Goal: Register for event/course

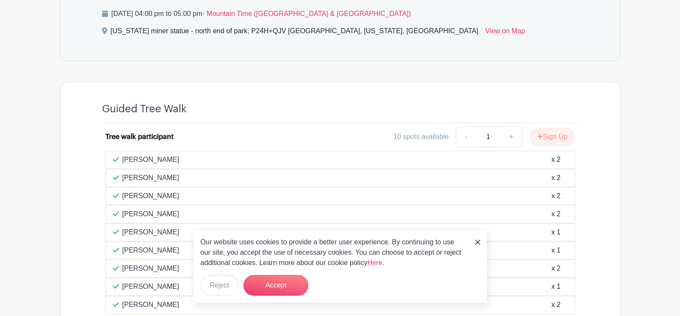
scroll to position [648, 0]
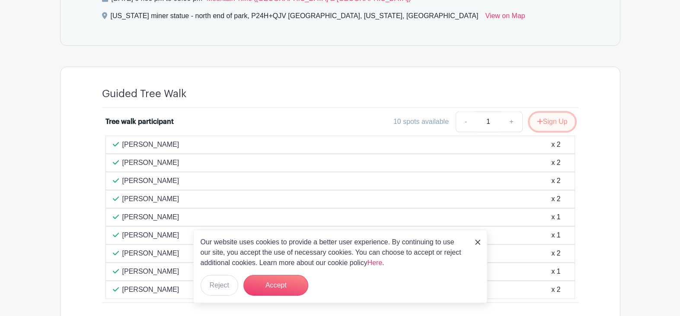
click at [545, 113] on button "Sign Up" at bounding box center [551, 122] width 45 height 18
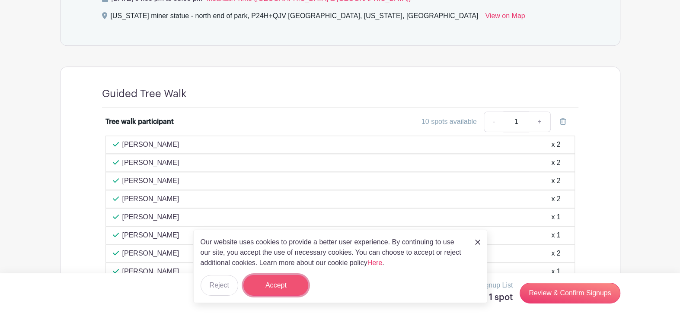
click at [275, 287] on button "Accept" at bounding box center [275, 285] width 65 height 21
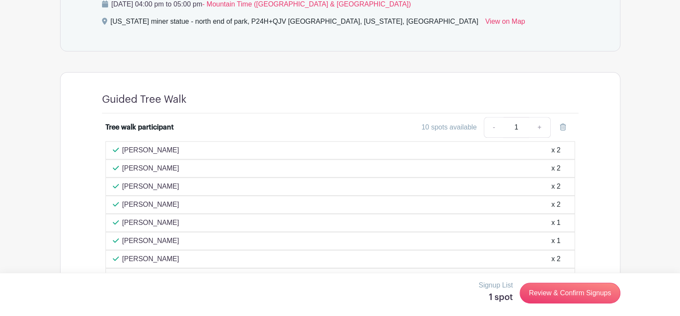
scroll to position [685, 0]
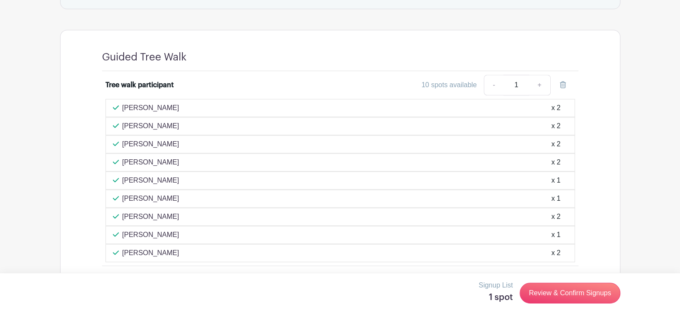
click at [498, 298] on h5 "1 spot" at bounding box center [495, 298] width 34 height 10
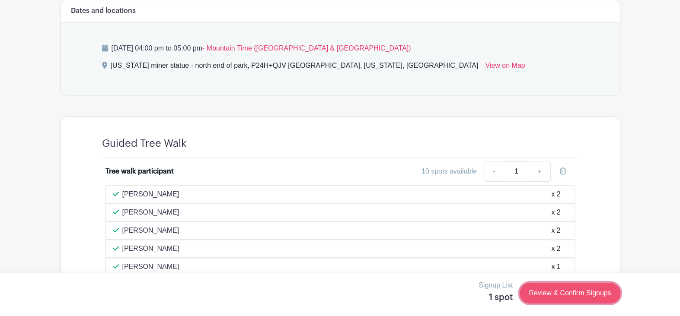
click at [556, 293] on link "Review & Confirm Signups" at bounding box center [569, 293] width 100 height 21
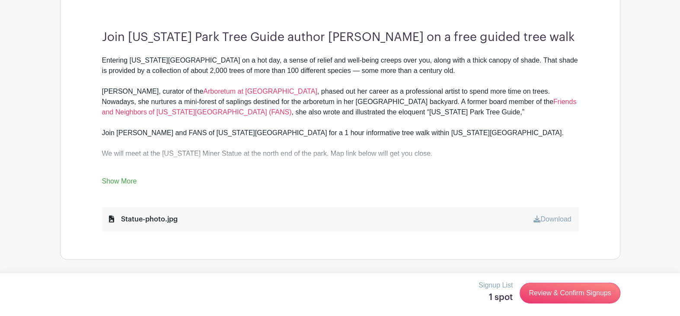
scroll to position [296, 0]
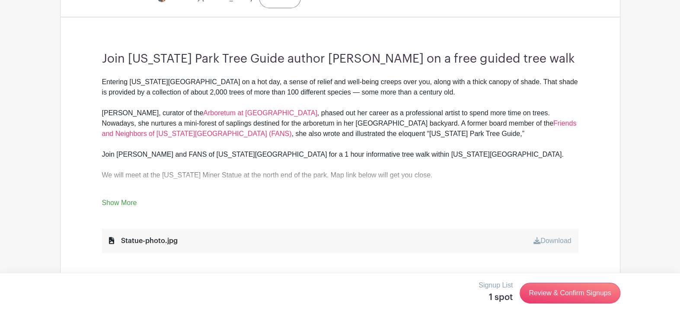
click at [117, 199] on link "Show More" at bounding box center [119, 204] width 35 height 11
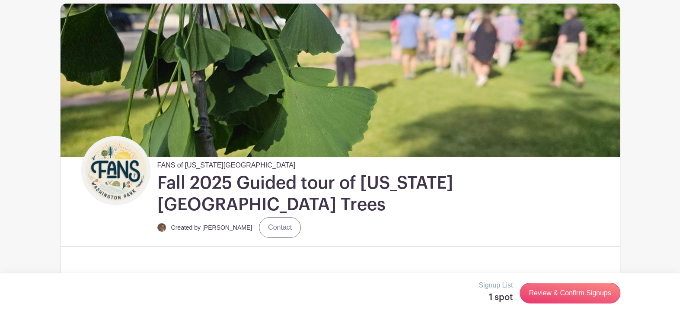
scroll to position [0, 0]
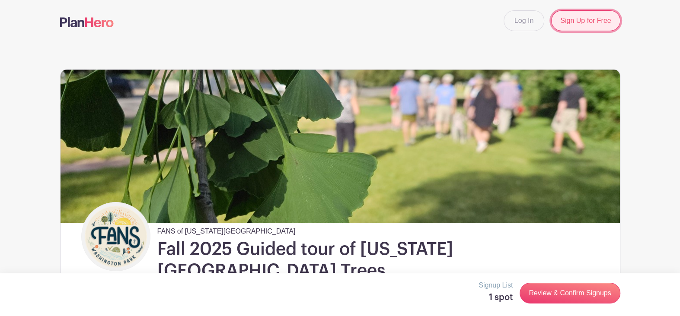
click at [572, 22] on link "Sign Up for Free" at bounding box center [585, 20] width 69 height 21
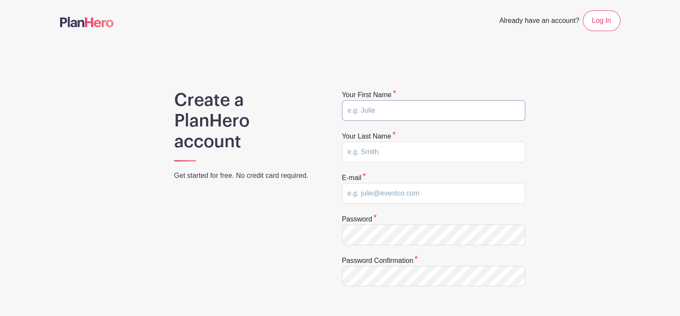
click at [380, 110] on input "text" at bounding box center [433, 110] width 183 height 21
type input "Terry"
type input "Gulliver"
type input "twgulliver0@gmail.com"
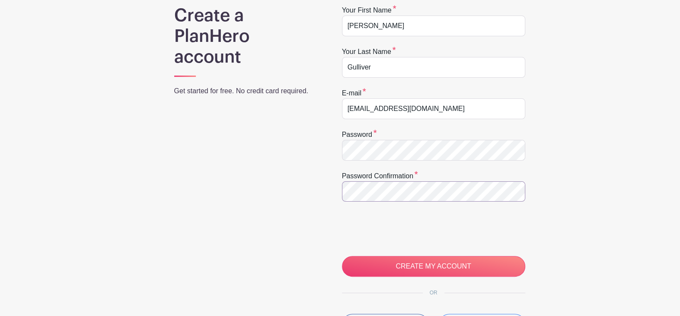
scroll to position [86, 0]
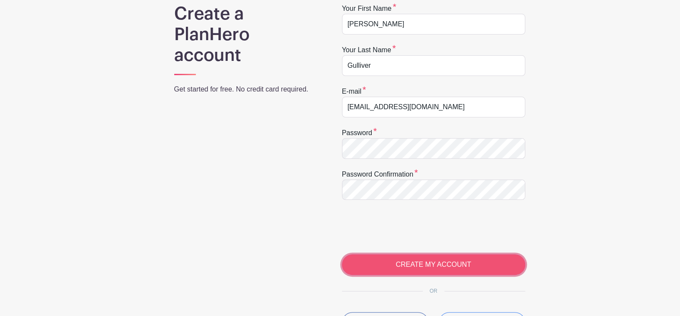
click at [394, 261] on input "CREATE MY ACCOUNT" at bounding box center [433, 265] width 183 height 21
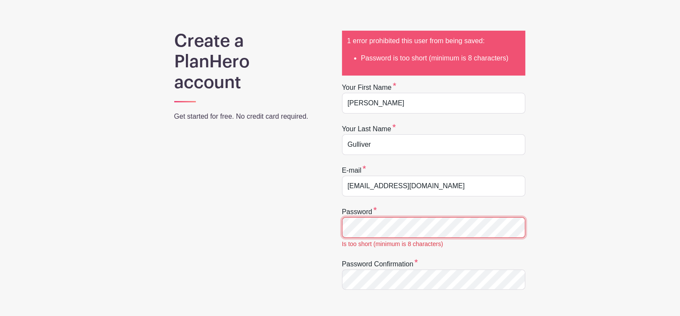
scroll to position [86, 0]
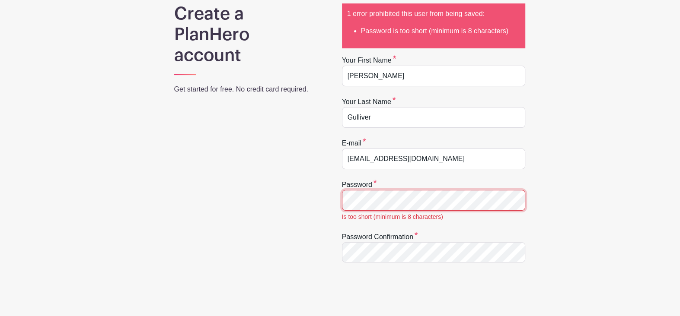
click at [325, 200] on div "Create a PlanHero account Get started for free. No credit card required. 1 erro…" at bounding box center [340, 218] width 560 height 430
click at [327, 238] on div "Create a PlanHero account Get started for free. No credit card required. 1 erro…" at bounding box center [340, 218] width 560 height 430
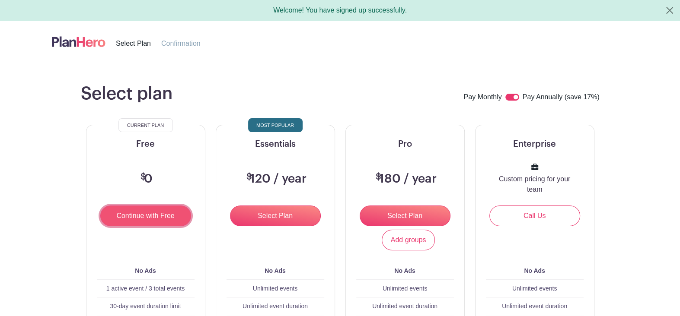
click at [150, 224] on input "Continue with Free" at bounding box center [145, 216] width 91 height 21
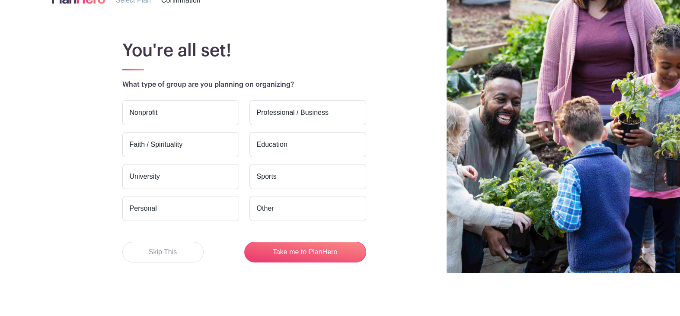
scroll to position [53, 0]
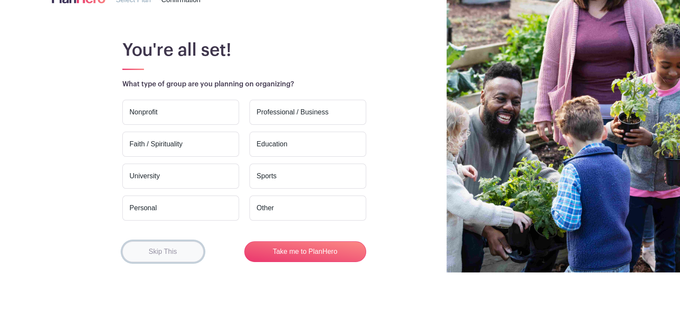
click at [166, 248] on button "Skip This" at bounding box center [162, 252] width 81 height 21
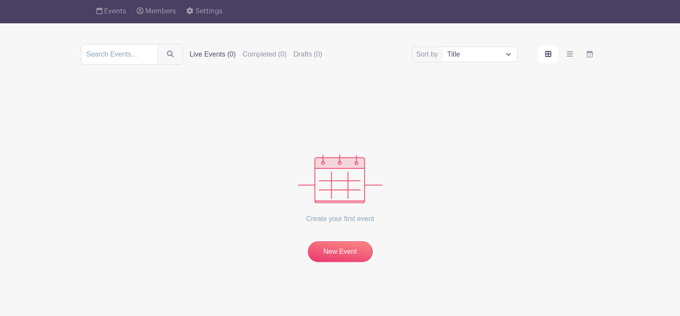
scroll to position [22, 0]
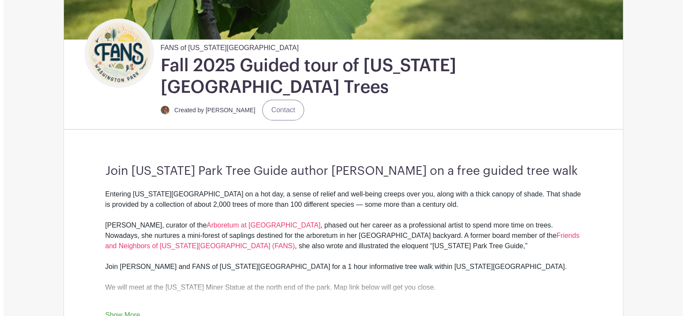
scroll to position [173, 0]
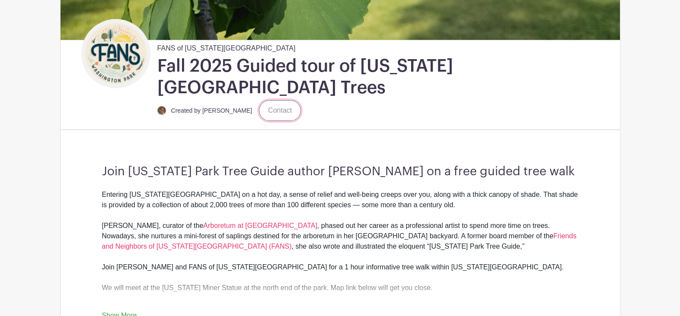
click at [267, 100] on link "Contact" at bounding box center [280, 110] width 42 height 21
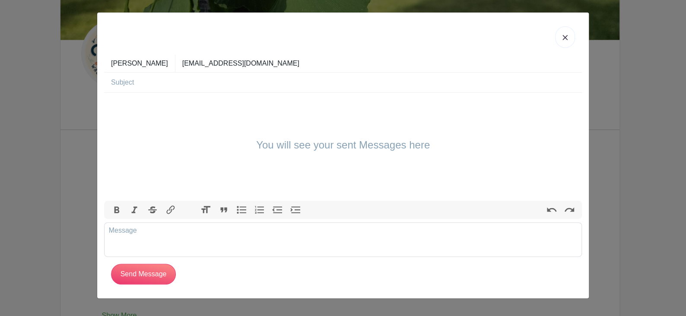
click at [562, 38] on link at bounding box center [565, 37] width 20 height 22
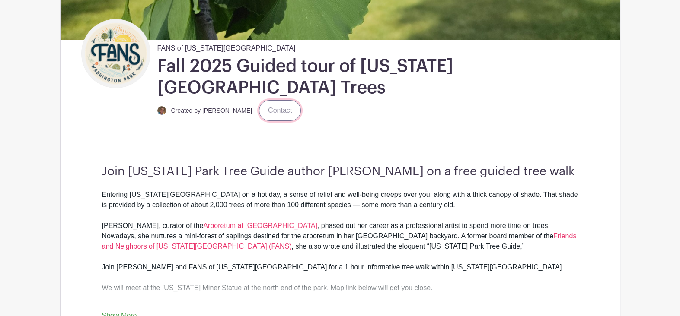
click at [259, 100] on link "Contact" at bounding box center [280, 110] width 42 height 21
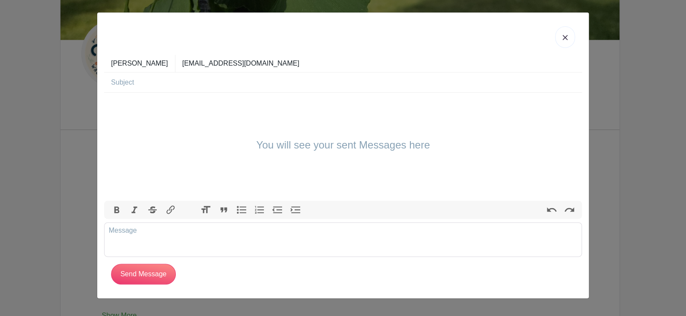
click at [131, 47] on div at bounding box center [343, 36] width 478 height 35
click at [137, 83] on input "text" at bounding box center [346, 83] width 471 height 20
type input "walk"
click at [131, 233] on trix-editor at bounding box center [343, 240] width 478 height 35
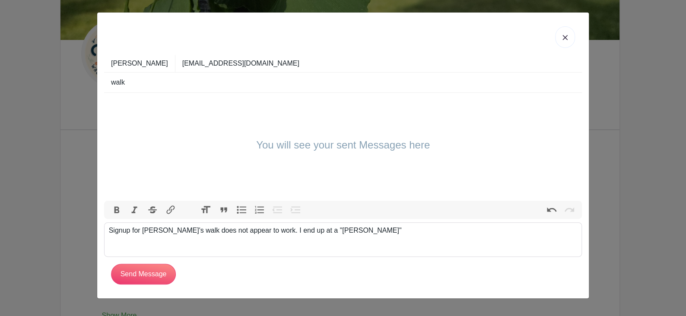
click at [326, 229] on div "Signup for Sonia's walk does not appear to work. I end up at a "Terrry'sMeeting…" at bounding box center [343, 231] width 469 height 10
click at [362, 229] on div "Signup for Sonia's walk does not appear to work. I end up at a "Terrry's Meetin…" at bounding box center [343, 231] width 469 height 10
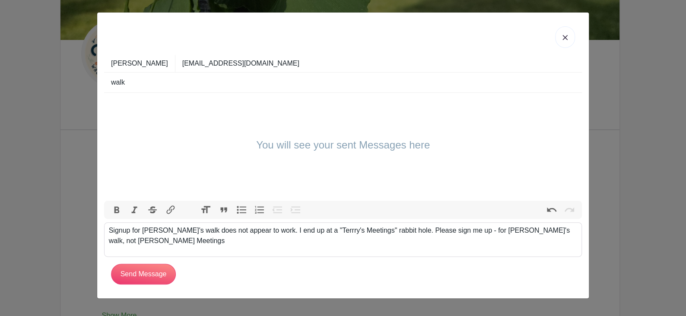
type trix-editor "<div>Signup for Sonia's walk does not appear to work. I end up at a "Terrry's M…"
click at [138, 273] on input "Send Message" at bounding box center [143, 274] width 65 height 21
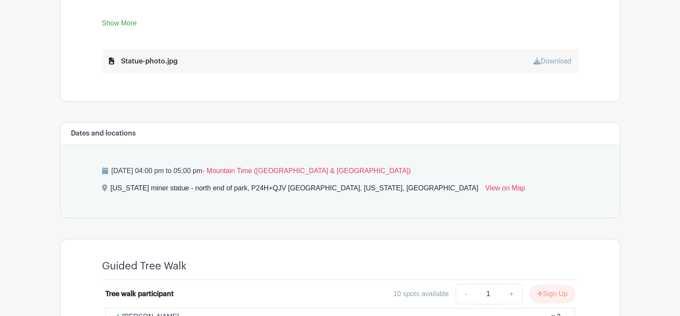
scroll to position [480, 0]
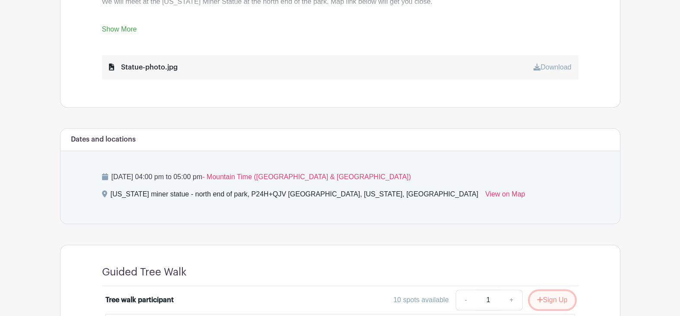
click at [544, 291] on button "Sign Up" at bounding box center [551, 300] width 45 height 18
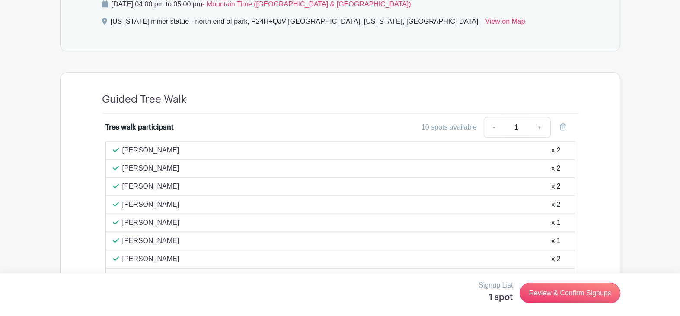
scroll to position [696, 0]
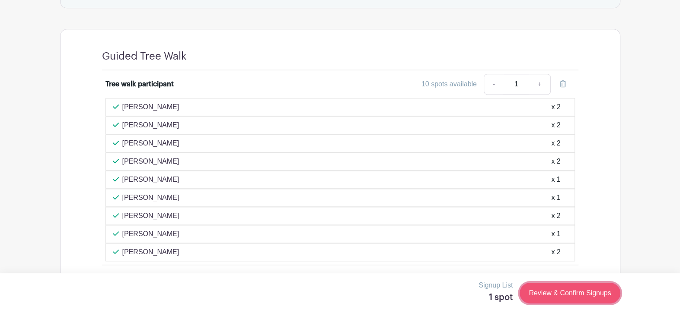
click at [535, 293] on link "Review & Confirm Signups" at bounding box center [569, 293] width 100 height 21
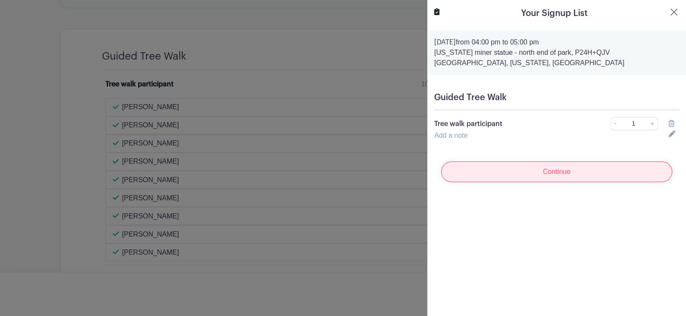
click at [547, 171] on input "Continue" at bounding box center [556, 172] width 231 height 21
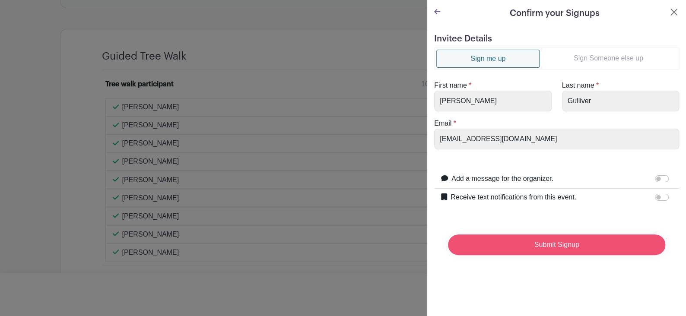
click at [541, 245] on input "Submit Signup" at bounding box center [556, 245] width 217 height 21
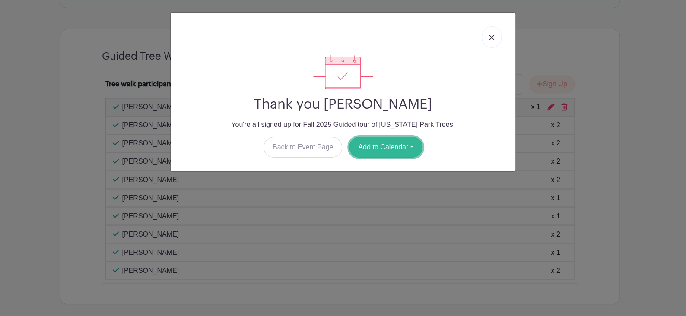
click at [383, 146] on button "Add to Calendar" at bounding box center [385, 147] width 73 height 21
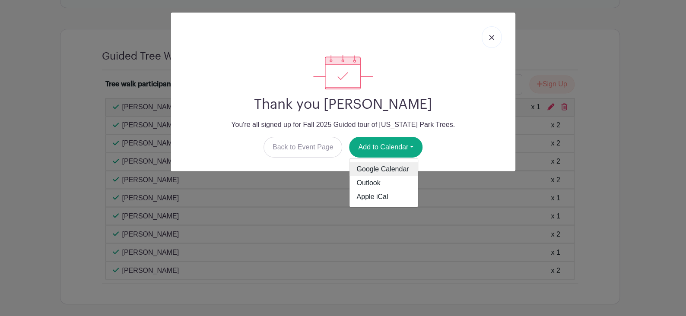
click at [380, 169] on link "Google Calendar" at bounding box center [384, 169] width 68 height 14
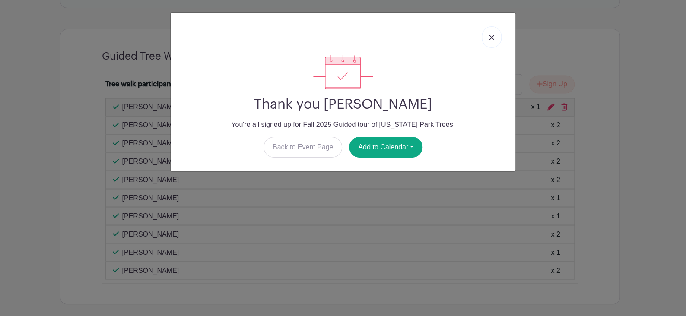
click at [490, 38] on img at bounding box center [491, 37] width 5 height 5
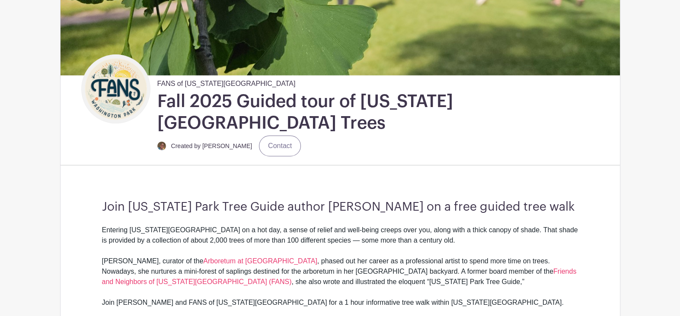
scroll to position [152, 0]
